Goal: Task Accomplishment & Management: Use online tool/utility

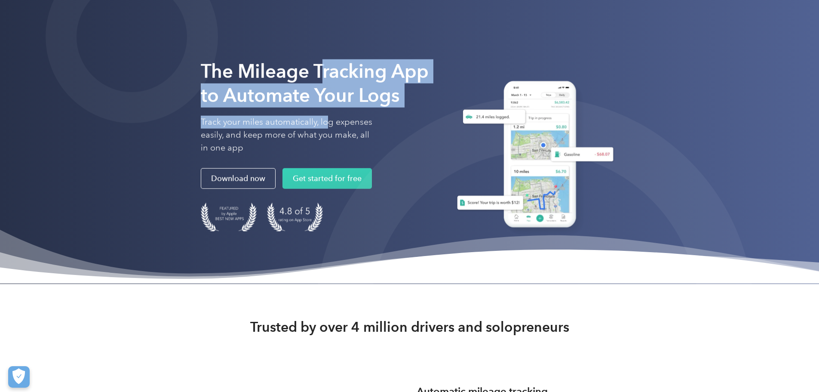
click at [221, 154] on div "The Mileage Tracking App to Automate Your Logs Track your miles automatically, …" at bounding box center [317, 106] width 232 height 95
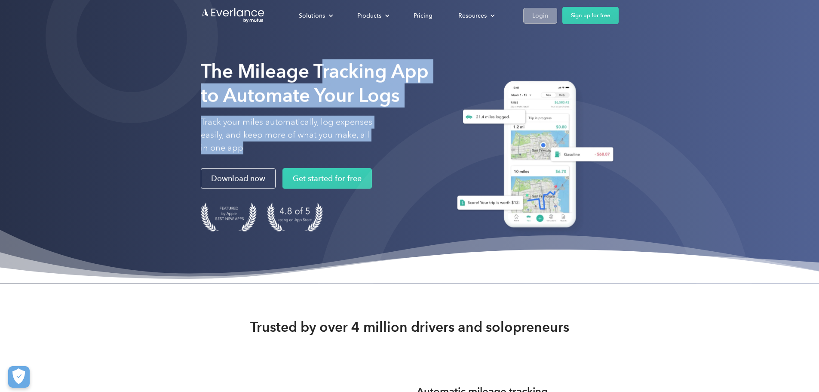
click at [548, 15] on div "Login" at bounding box center [540, 15] width 16 height 11
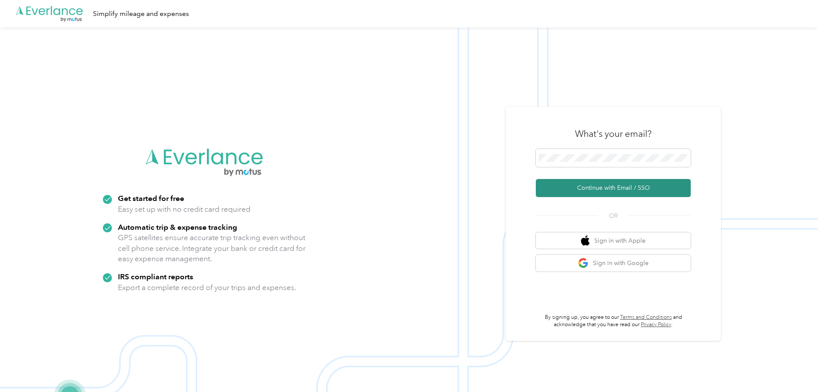
click at [601, 191] on button "Continue with Email / SSO" at bounding box center [613, 188] width 155 height 18
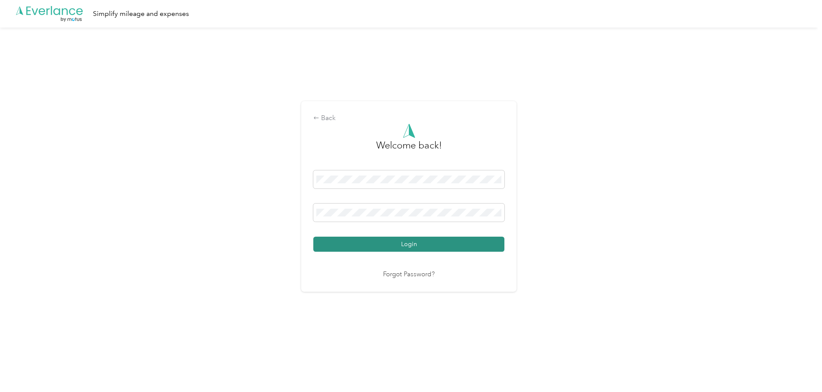
click at [409, 244] on button "Login" at bounding box center [408, 244] width 191 height 15
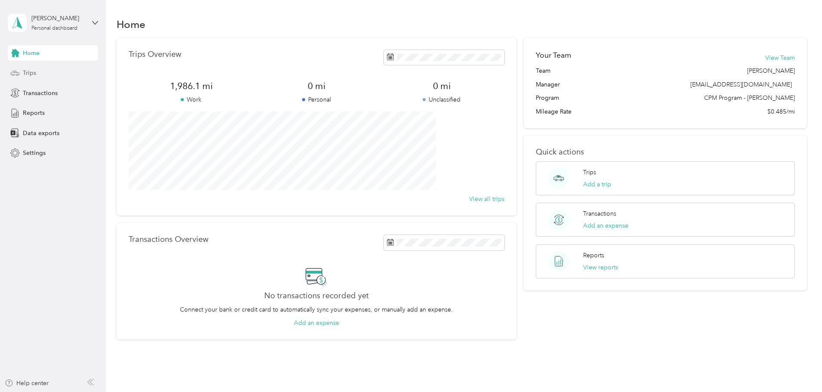
click at [54, 71] on div "Trips" at bounding box center [53, 72] width 90 height 15
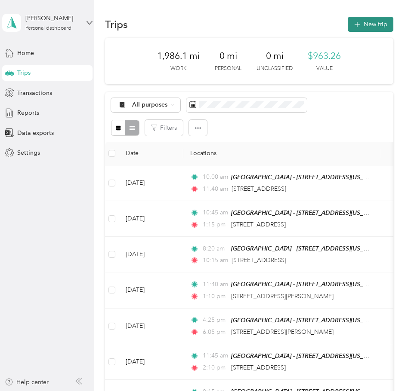
click at [379, 28] on button "New trip" at bounding box center [371, 24] width 46 height 15
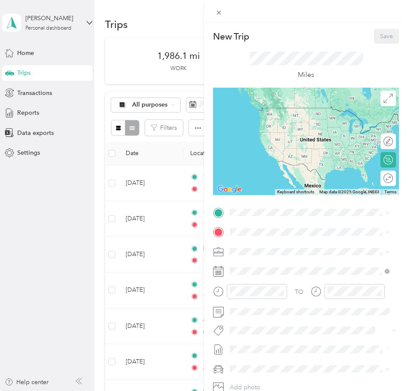
click at [281, 254] on div "TEAM Muskegon - [STREET_ADDRESS][US_STATE]" at bounding box center [307, 253] width 122 height 21
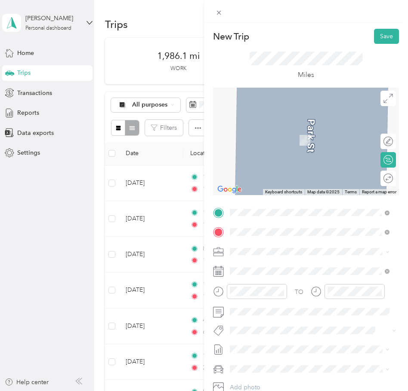
click at [282, 267] on span "[STREET_ADDRESS][US_STATE]" at bounding box center [289, 263] width 86 height 8
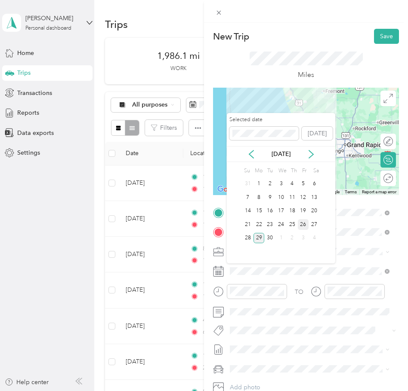
click at [303, 226] on div "26" at bounding box center [303, 224] width 11 height 11
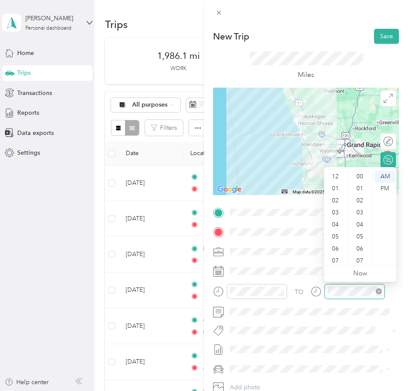
scroll to position [52, 0]
click at [319, 289] on div at bounding box center [348, 291] width 74 height 15
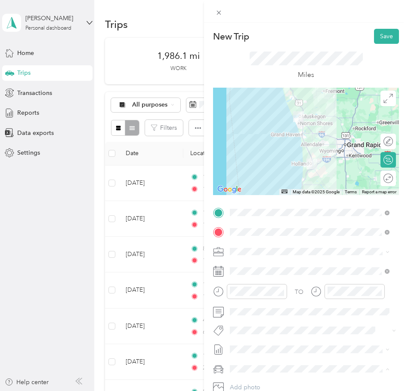
click at [264, 353] on div "Van" at bounding box center [310, 354] width 154 height 9
click at [380, 179] on div at bounding box center [384, 178] width 18 height 9
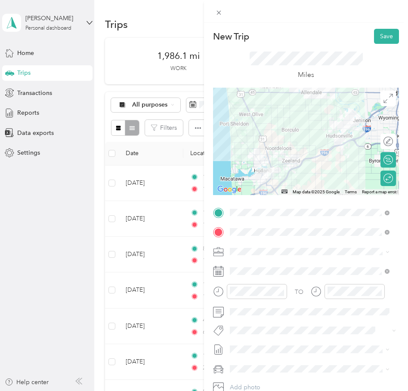
drag, startPoint x: 242, startPoint y: 151, endPoint x: 281, endPoint y: 114, distance: 53.5
click at [281, 114] on div at bounding box center [306, 142] width 186 height 108
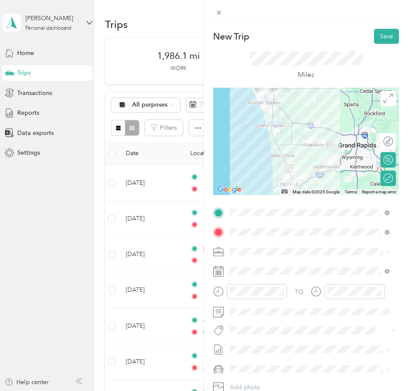
drag, startPoint x: 320, startPoint y: 118, endPoint x: 339, endPoint y: 145, distance: 32.8
click at [339, 145] on div at bounding box center [306, 142] width 186 height 108
click at [385, 180] on div at bounding box center [389, 179] width 8 height 8
click at [288, 121] on div at bounding box center [306, 142] width 186 height 108
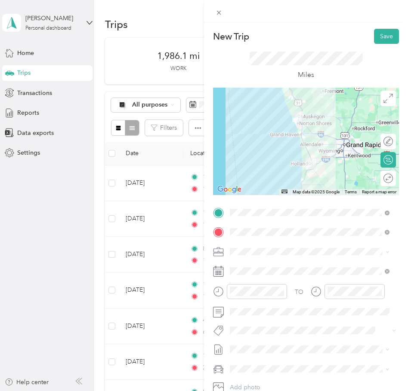
click at [306, 128] on div at bounding box center [306, 142] width 186 height 108
click at [299, 136] on div at bounding box center [306, 142] width 186 height 108
click at [310, 126] on div at bounding box center [306, 142] width 186 height 108
click at [379, 179] on div at bounding box center [384, 178] width 18 height 9
click at [380, 35] on button "Save" at bounding box center [386, 36] width 25 height 15
